Goal: Task Accomplishment & Management: Manage account settings

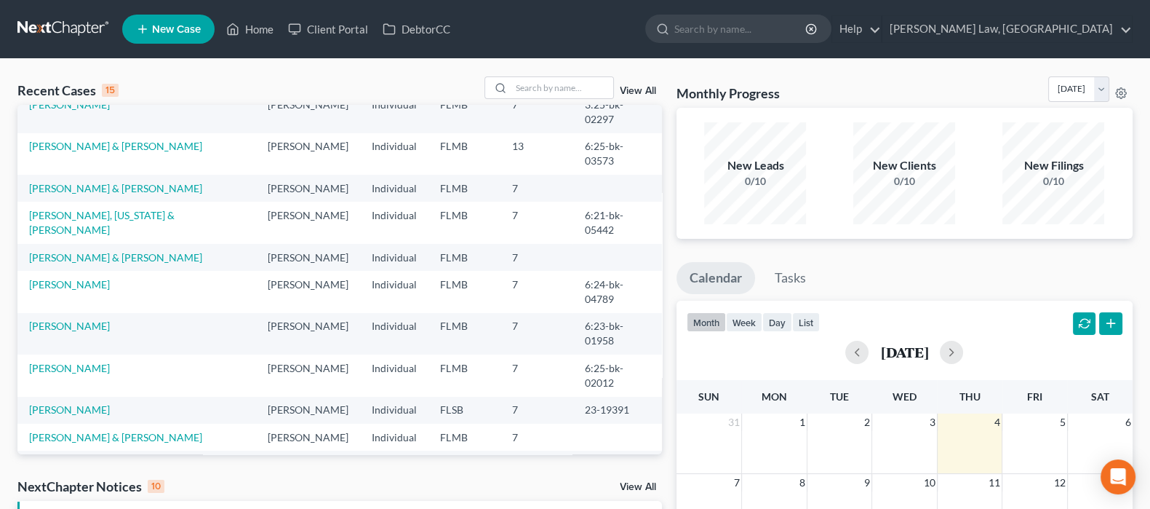
scroll to position [99, 0]
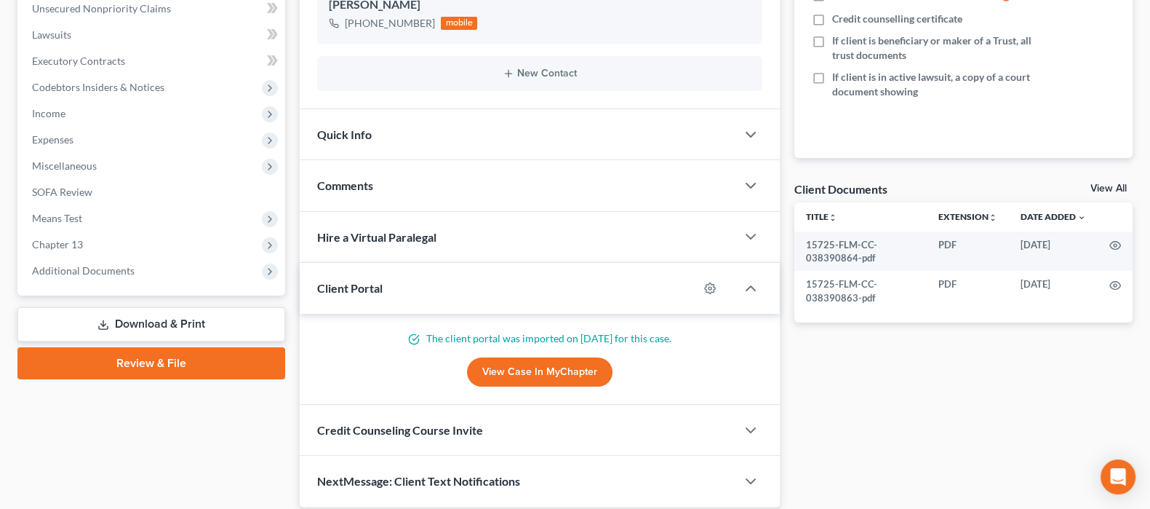
scroll to position [325, 0]
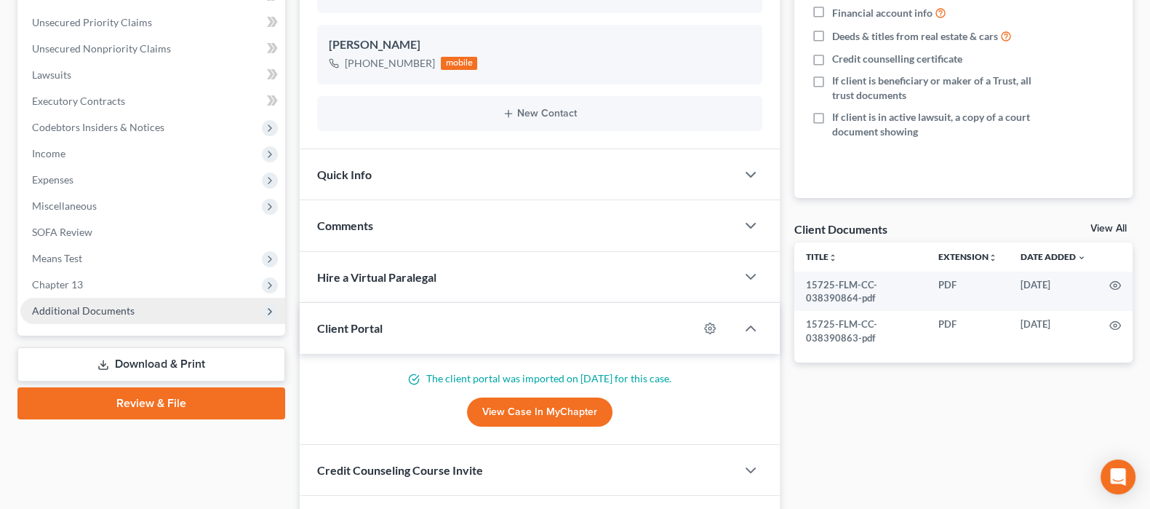
click at [115, 306] on span "Additional Documents" at bounding box center [83, 310] width 103 height 12
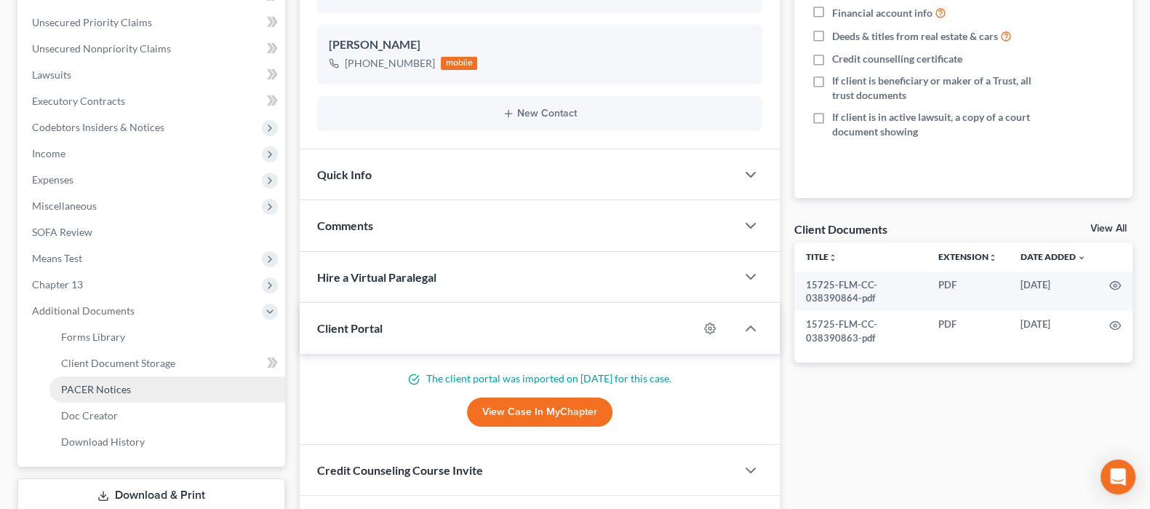
click at [136, 386] on link "PACER Notices" at bounding box center [167, 389] width 236 height 26
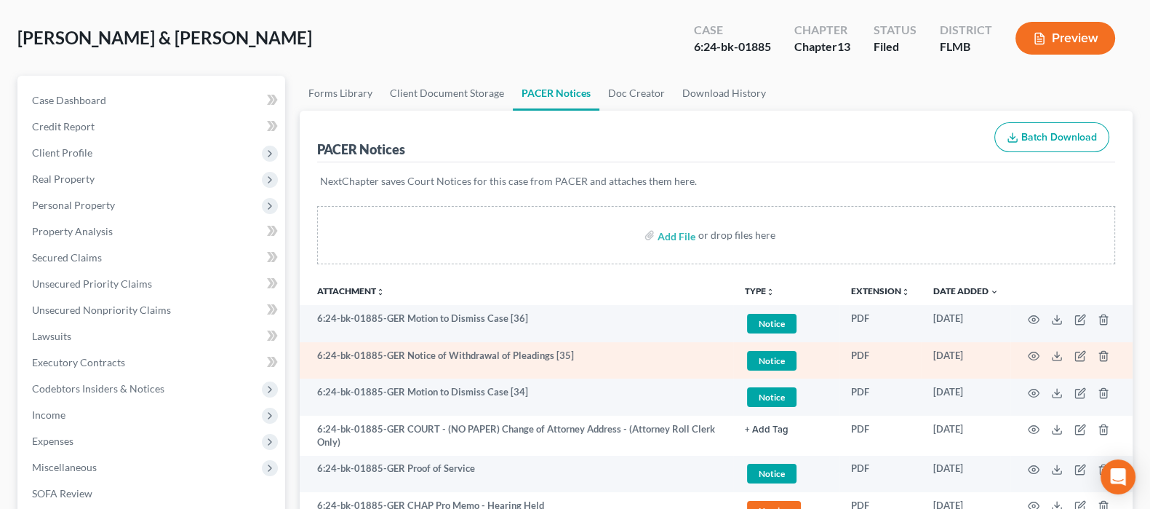
scroll to position [90, 0]
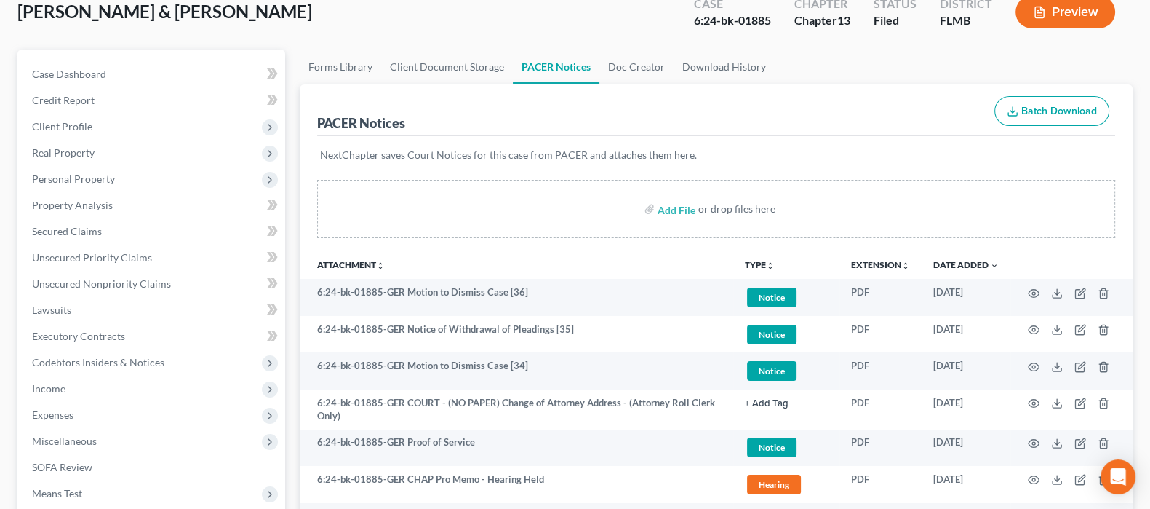
click at [308, 228] on div "Add File or drop files here" at bounding box center [716, 215] width 833 height 70
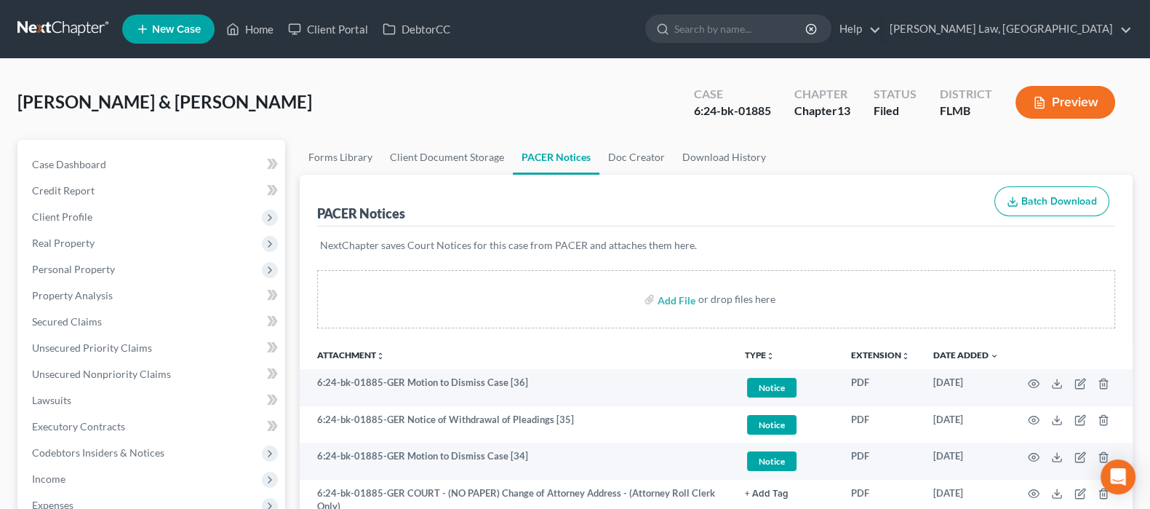
scroll to position [0, 0]
click at [308, 313] on div "Add File or drop files here" at bounding box center [716, 305] width 833 height 70
click at [304, 290] on div "Add File or drop files here" at bounding box center [716, 305] width 833 height 70
click at [302, 287] on div "Add File or drop files here" at bounding box center [716, 305] width 833 height 70
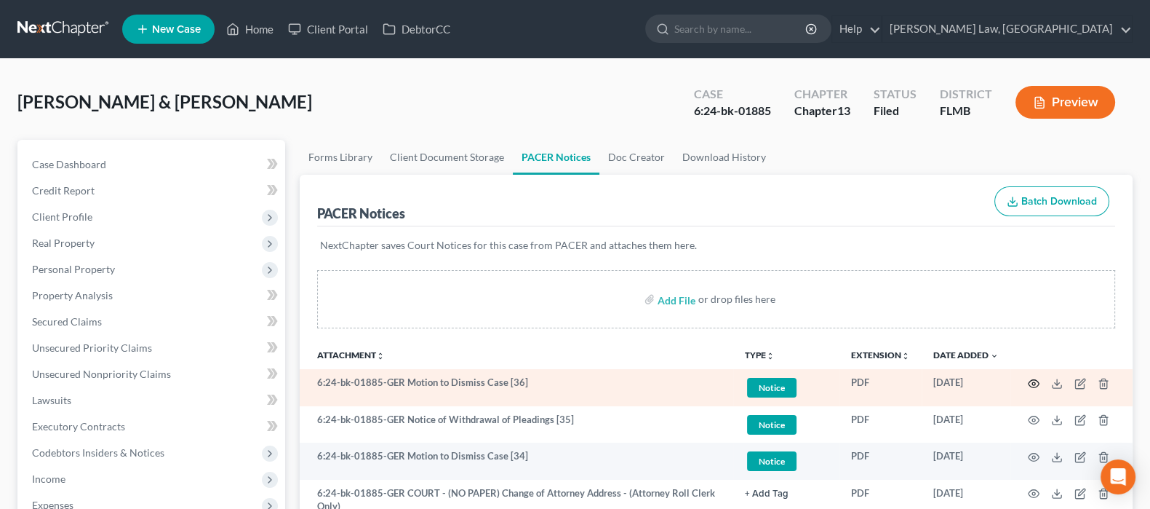
click at [1033, 382] on circle "button" at bounding box center [1034, 383] width 3 height 3
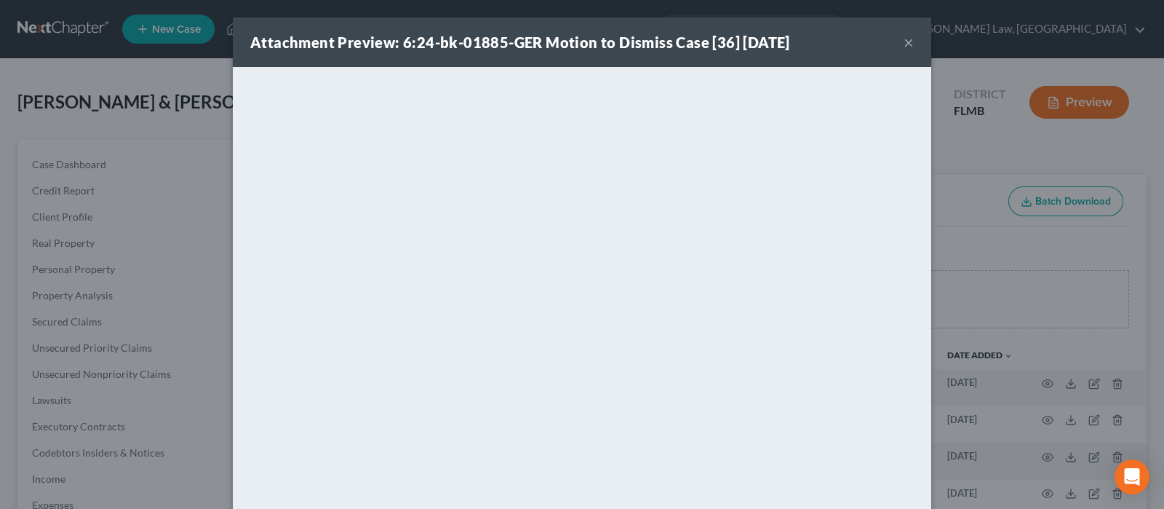
click at [904, 44] on button "×" at bounding box center [909, 41] width 10 height 17
